Goal: Information Seeking & Learning: Find specific fact

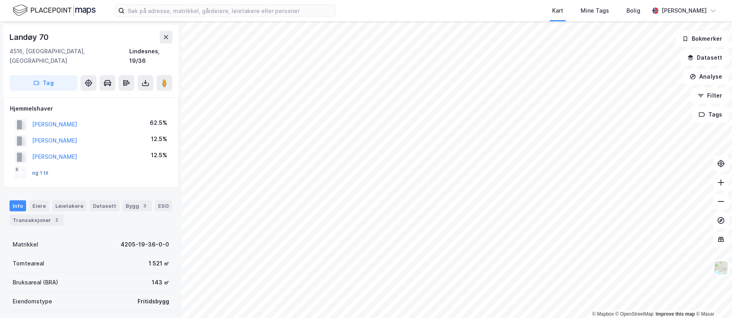
click at [0, 0] on button "og 1 til" at bounding box center [0, 0] width 0 height 0
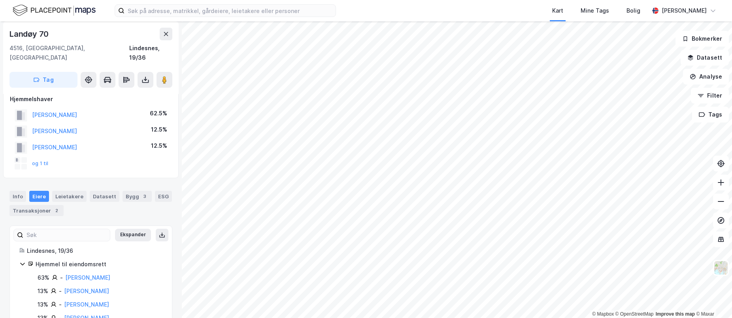
scroll to position [24, 0]
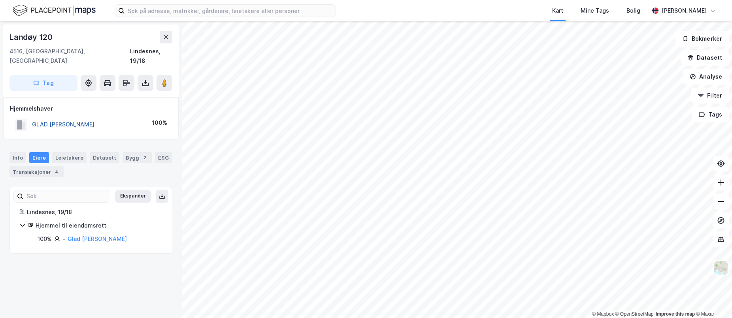
click at [0, 0] on button "GLAD [PERSON_NAME]" at bounding box center [0, 0] width 0 height 0
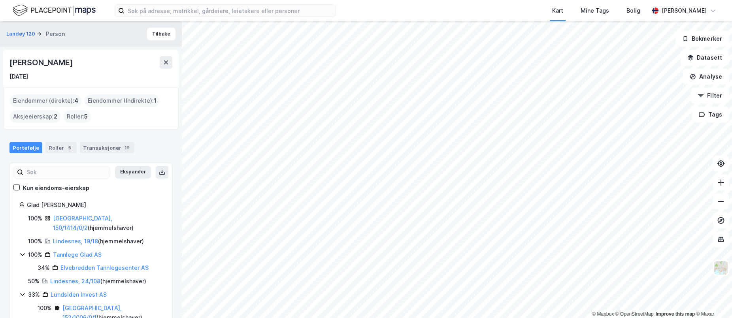
scroll to position [37, 0]
